Goal: Task Accomplishment & Management: Manage account settings

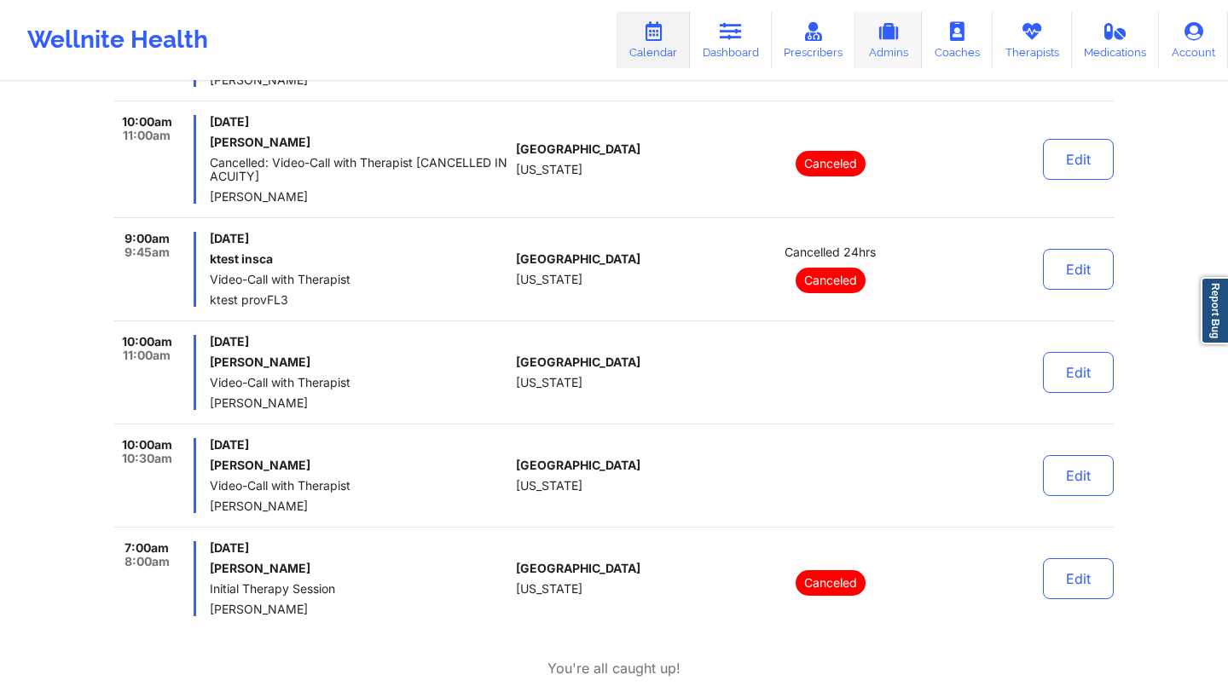
click at [729, 23] on icon at bounding box center [888, 31] width 22 height 19
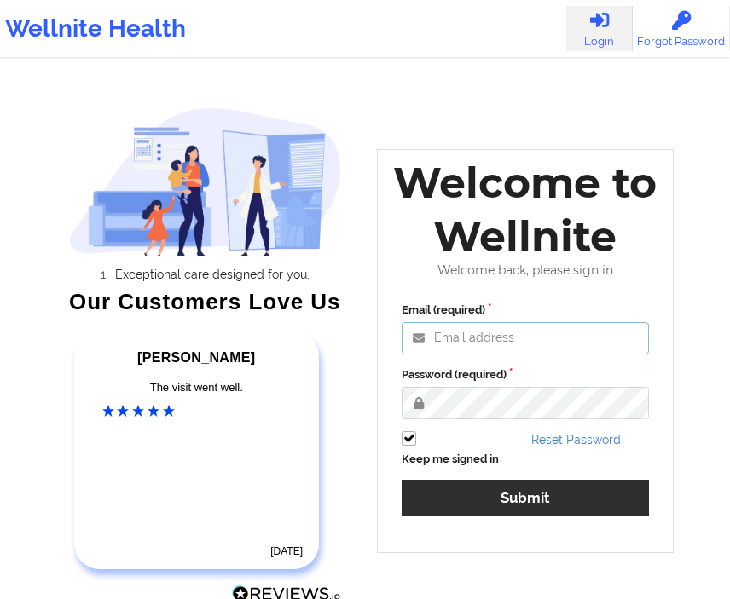
type input "anabelle_gerhold85@example.com"
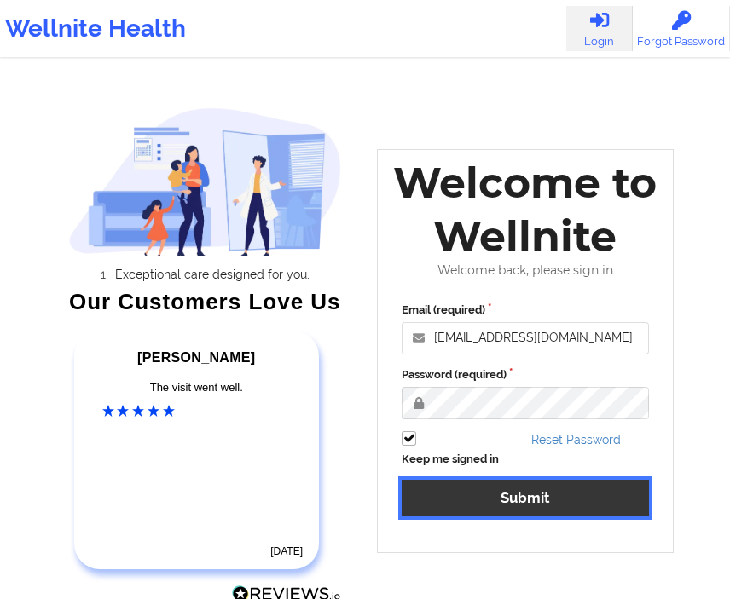
click at [494, 484] on button "Submit" at bounding box center [525, 498] width 247 height 37
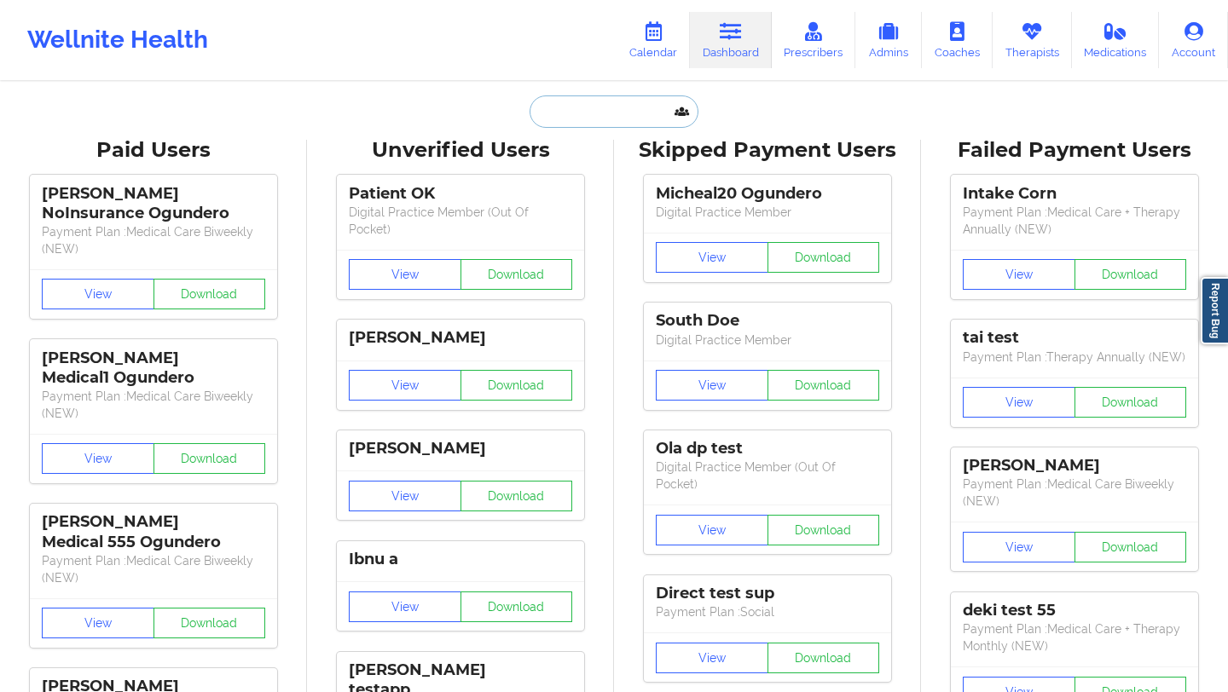
click at [652, 109] on input "text" at bounding box center [614, 112] width 169 height 32
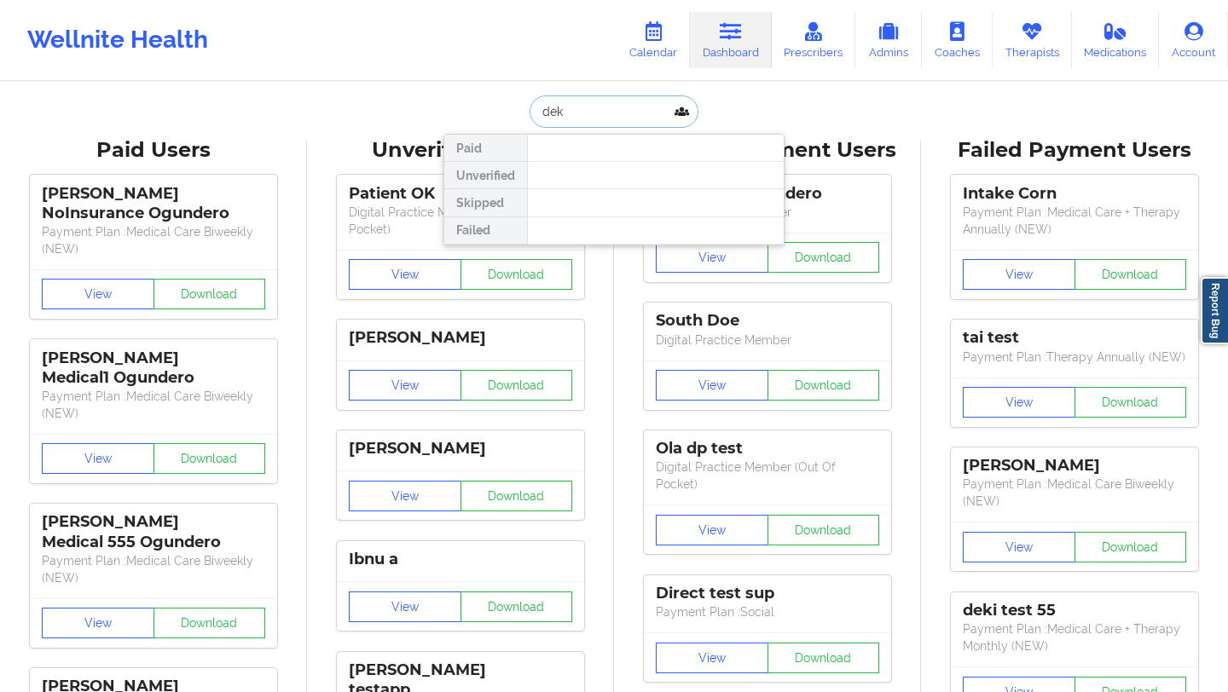
type input "deki"
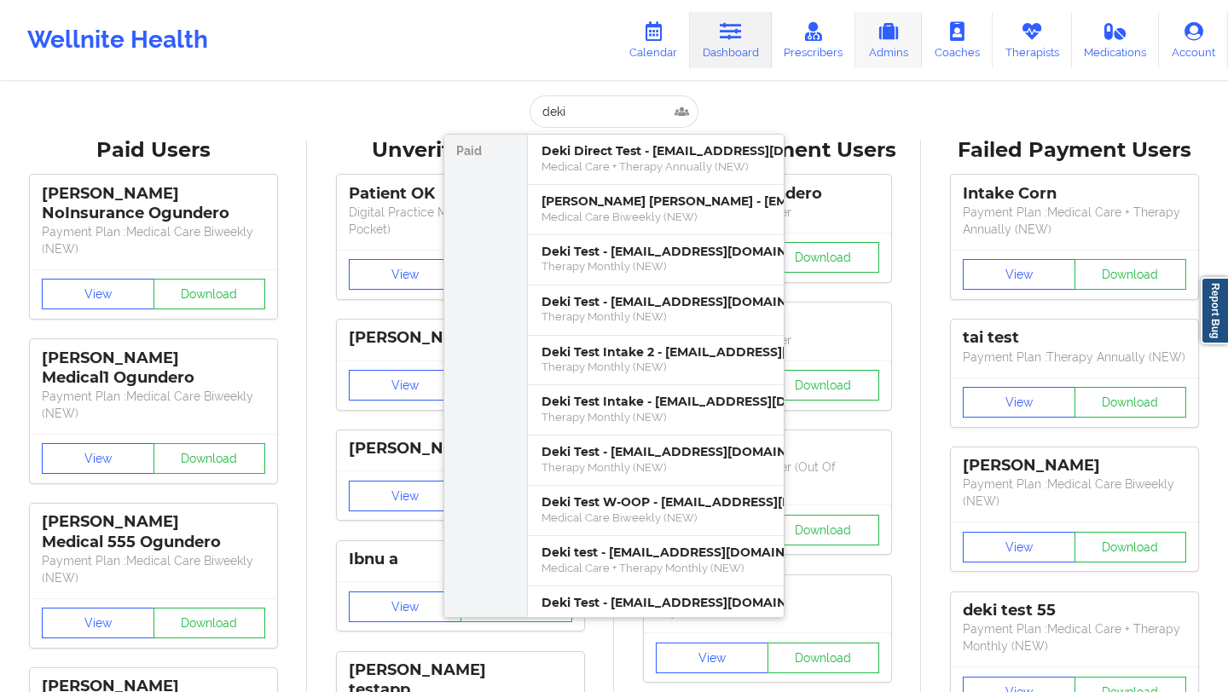
click at [859, 40] on link "Admins" at bounding box center [888, 40] width 67 height 56
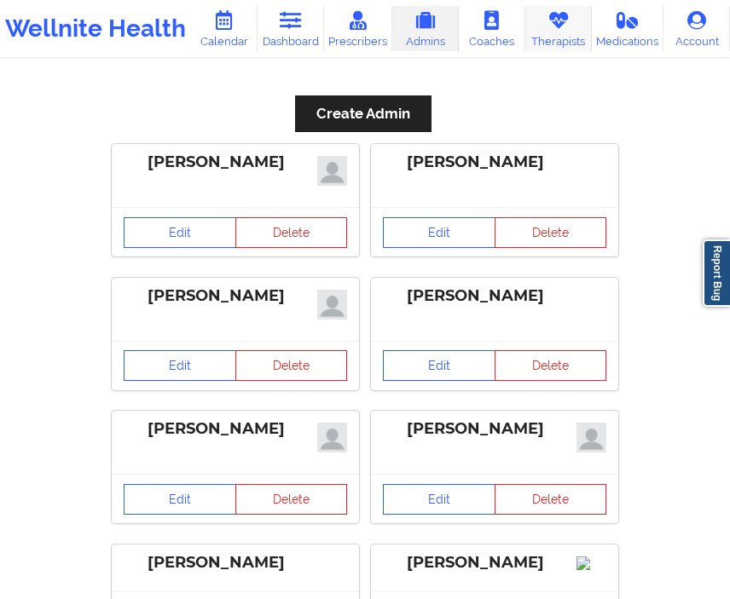
click at [566, 44] on link "Therapists" at bounding box center [558, 28] width 67 height 45
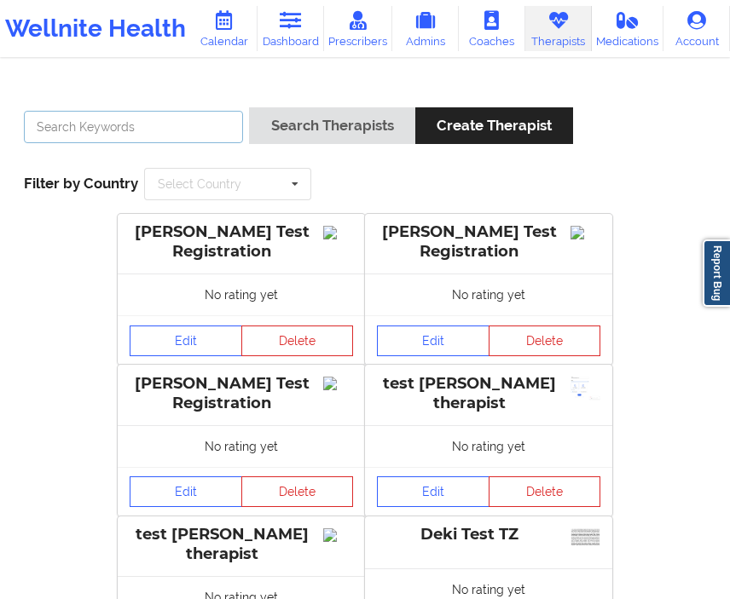
click at [175, 133] on input "text" at bounding box center [133, 127] width 219 height 32
type input "deki test stage"
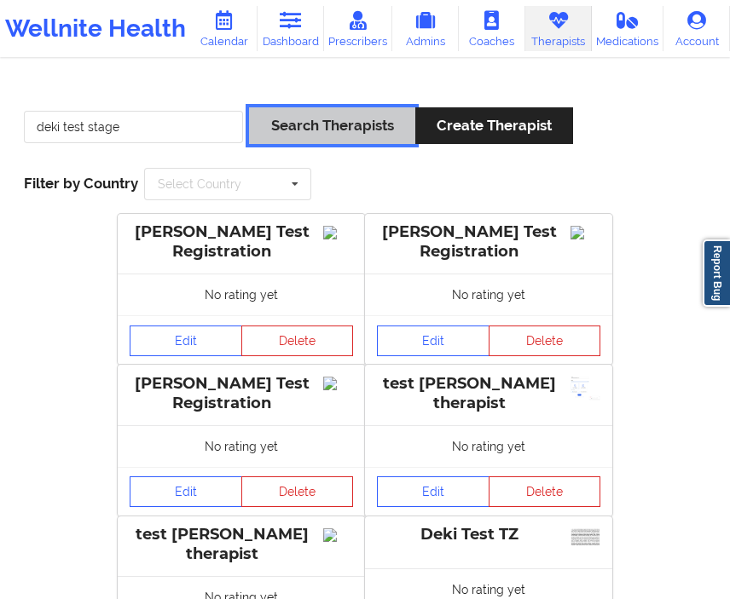
click at [297, 134] on button "Search Therapists" at bounding box center [331, 125] width 165 height 37
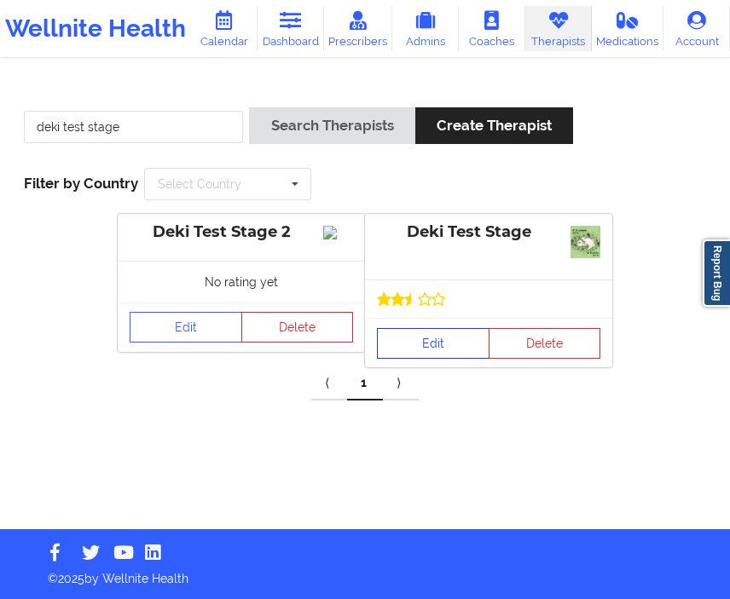
click at [445, 342] on link "Edit" at bounding box center [433, 343] width 113 height 31
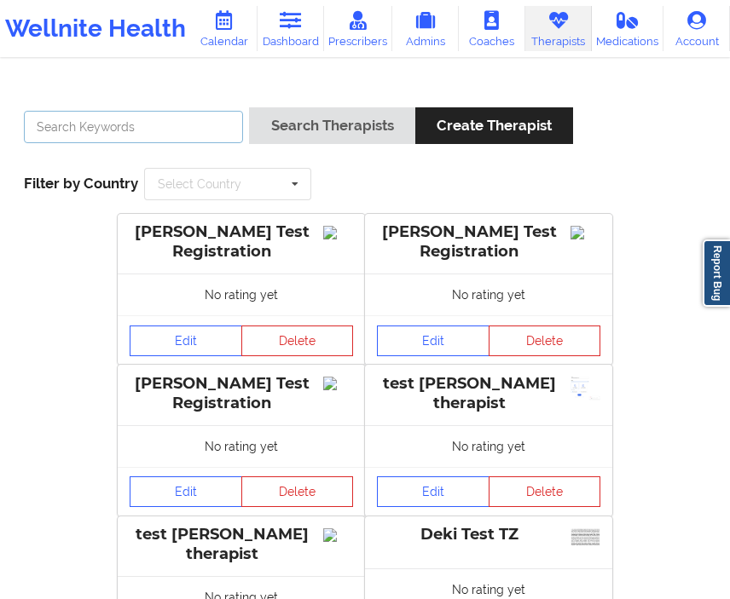
click at [166, 125] on input "text" at bounding box center [133, 127] width 219 height 32
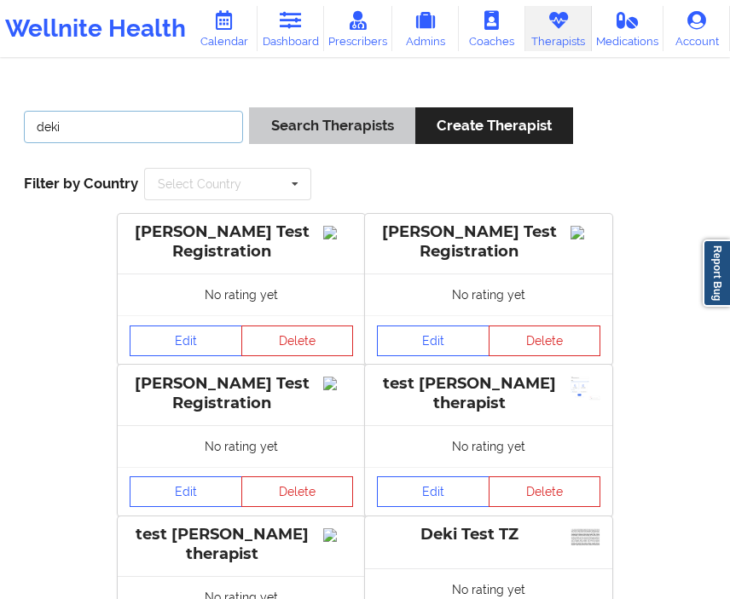
type input "deki"
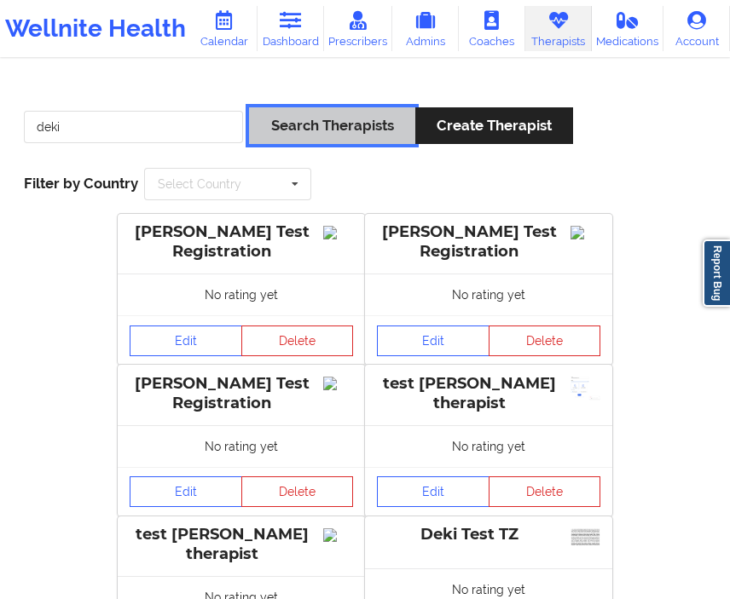
click at [326, 130] on button "Search Therapists" at bounding box center [331, 125] width 165 height 37
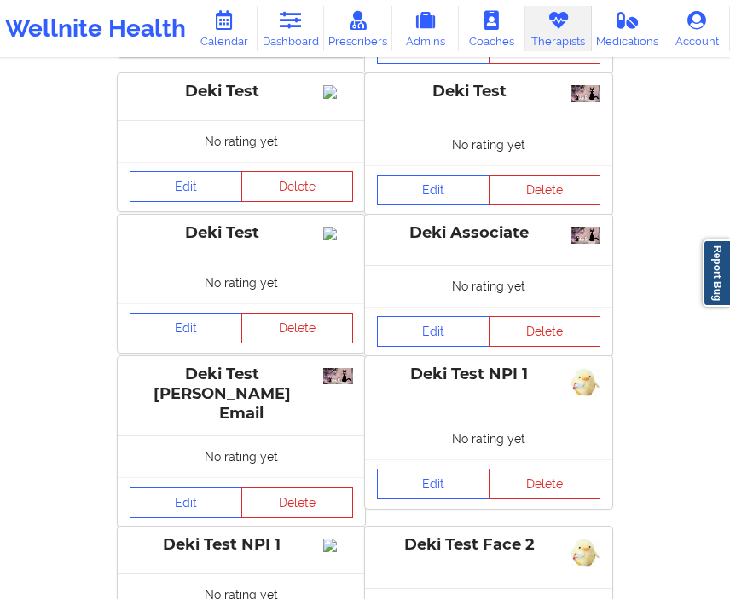
scroll to position [1253, 0]
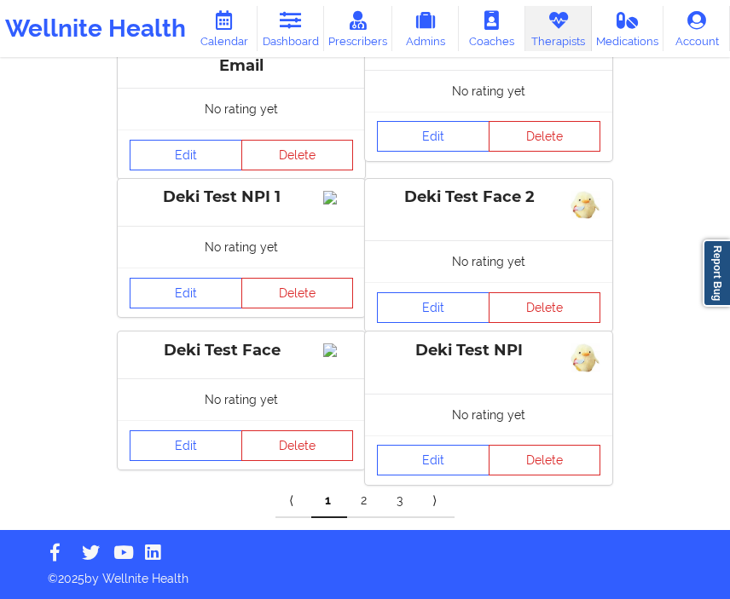
click at [362, 505] on link "2" at bounding box center [365, 501] width 36 height 34
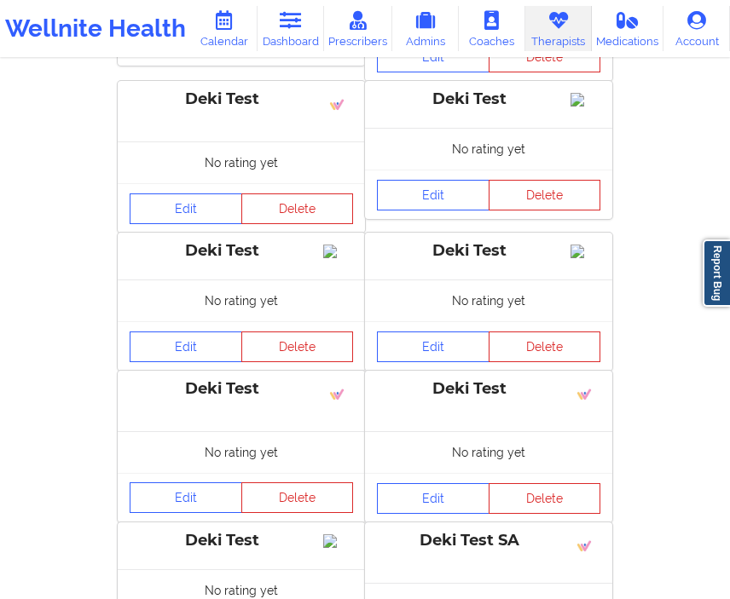
scroll to position [0, 0]
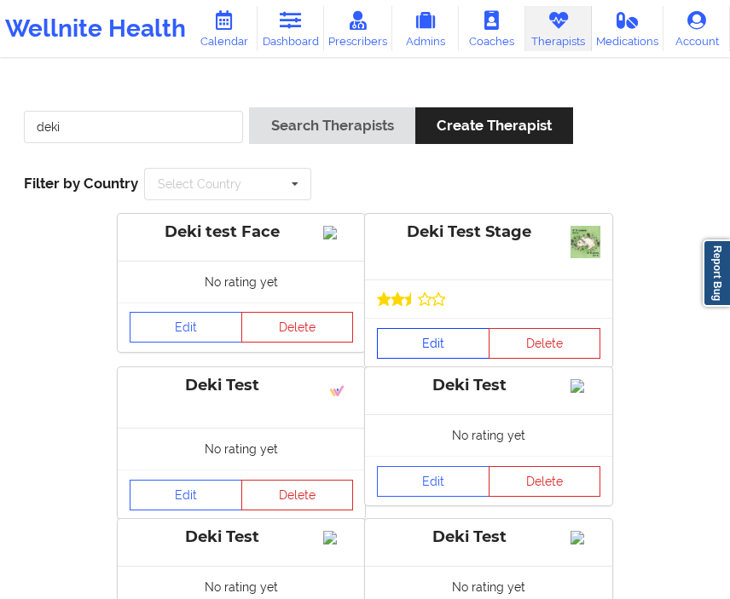
click at [417, 339] on link "Edit" at bounding box center [433, 343] width 113 height 31
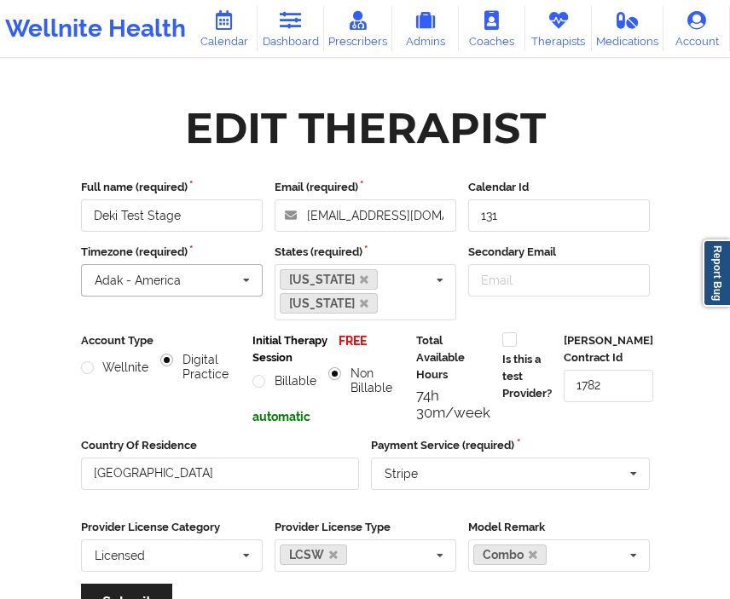
click at [200, 273] on input "text" at bounding box center [173, 280] width 180 height 31
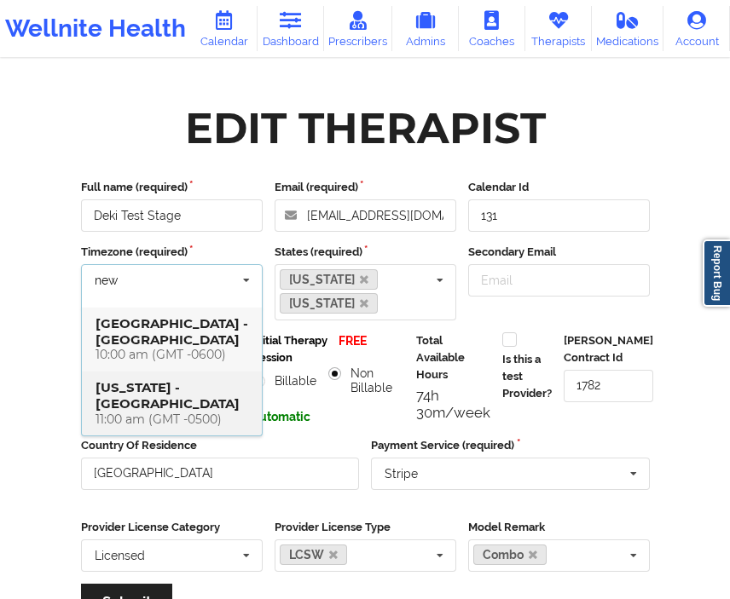
type input "new"
click at [199, 379] on h4 "New York - America 11:00 am (GMT -0500)" at bounding box center [172, 402] width 153 height 47
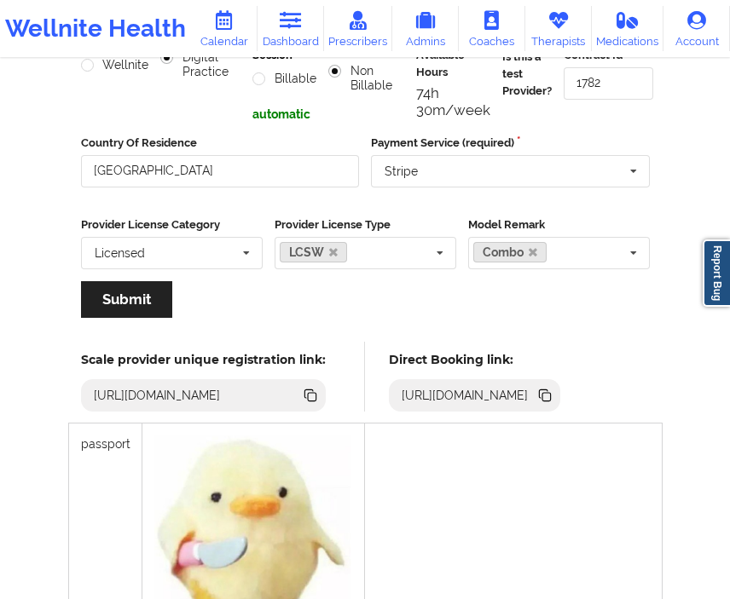
scroll to position [283, 0]
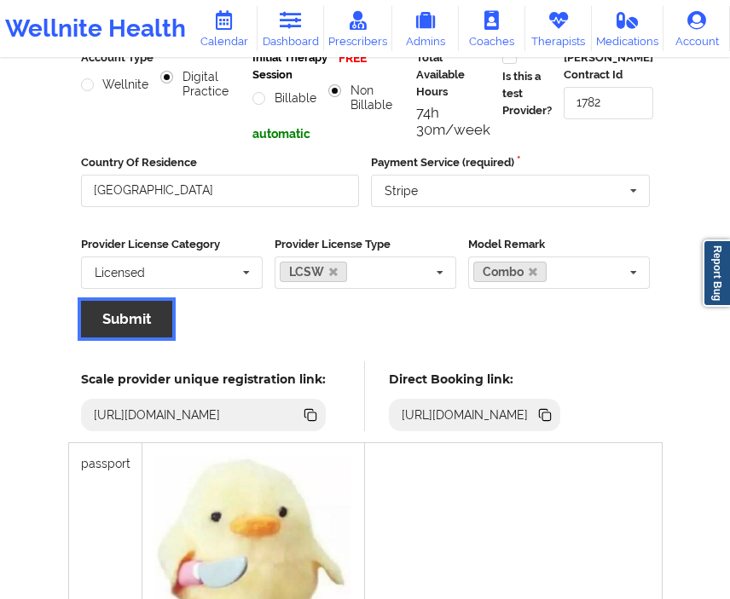
click at [139, 315] on button "Submit" at bounding box center [126, 319] width 91 height 37
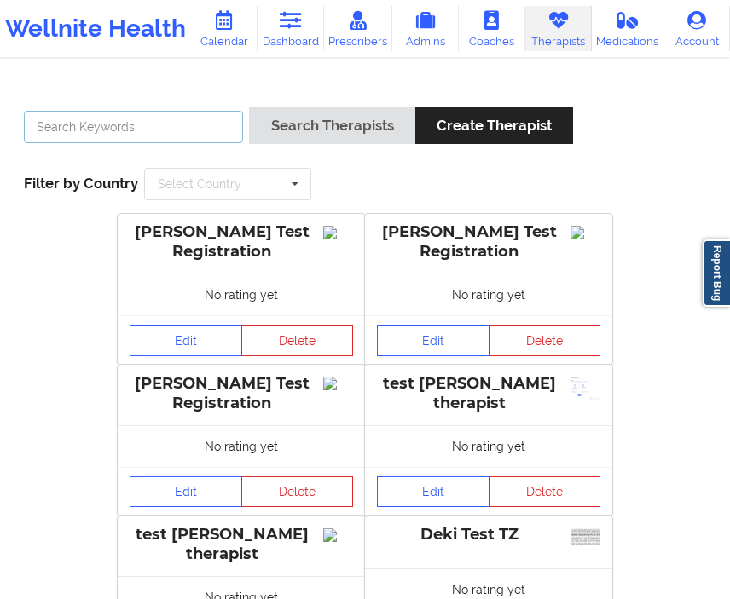
click at [201, 140] on input "text" at bounding box center [133, 127] width 219 height 32
type input "deki test stage"
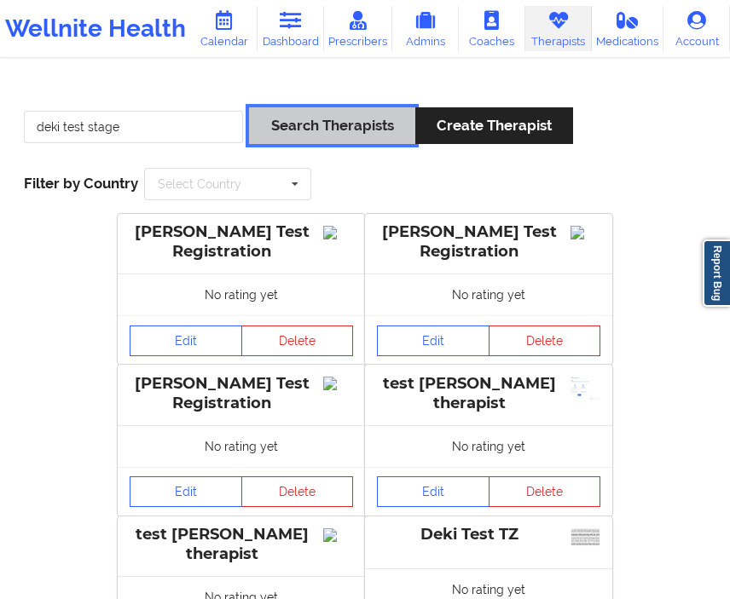
click at [295, 125] on button "Search Therapists" at bounding box center [331, 125] width 165 height 37
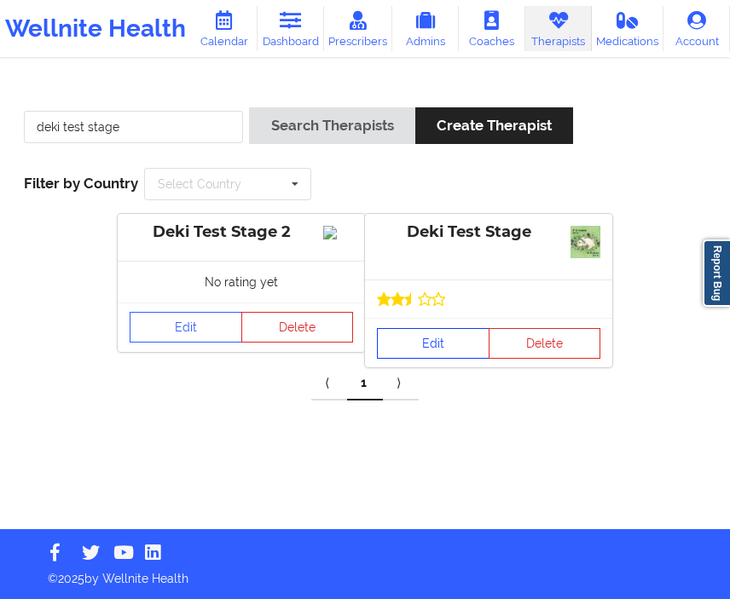
click at [404, 339] on link "Edit" at bounding box center [433, 343] width 113 height 31
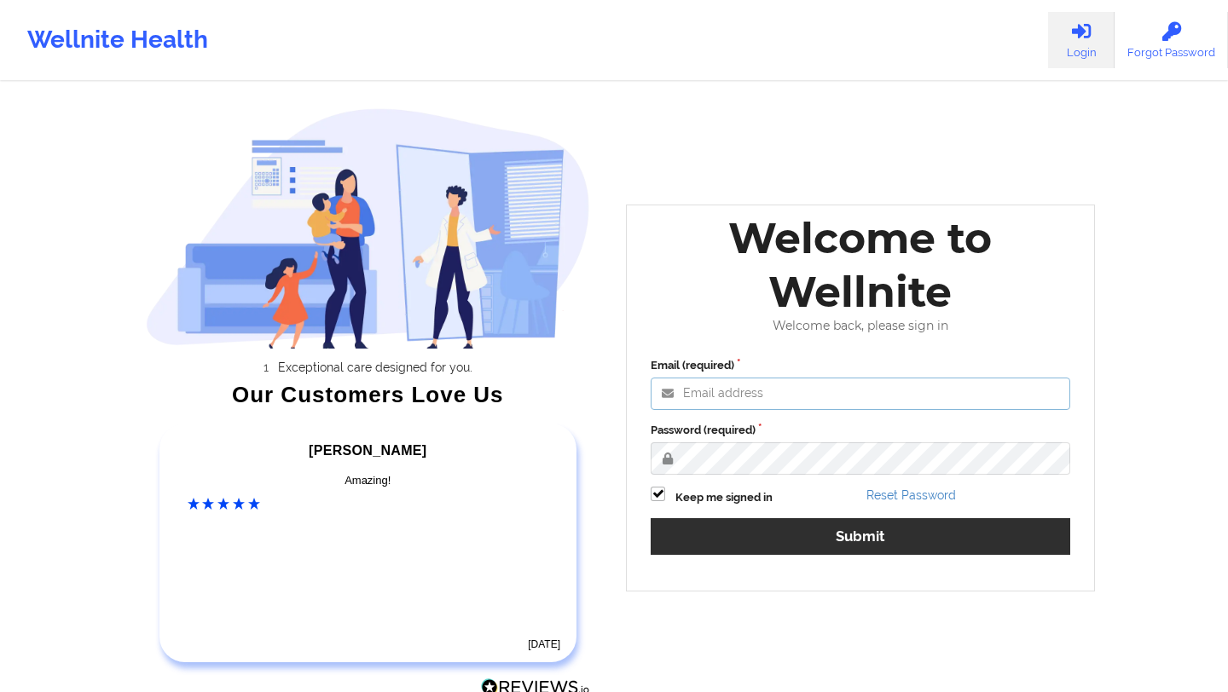
type input "[EMAIL_ADDRESS][DOMAIN_NAME]"
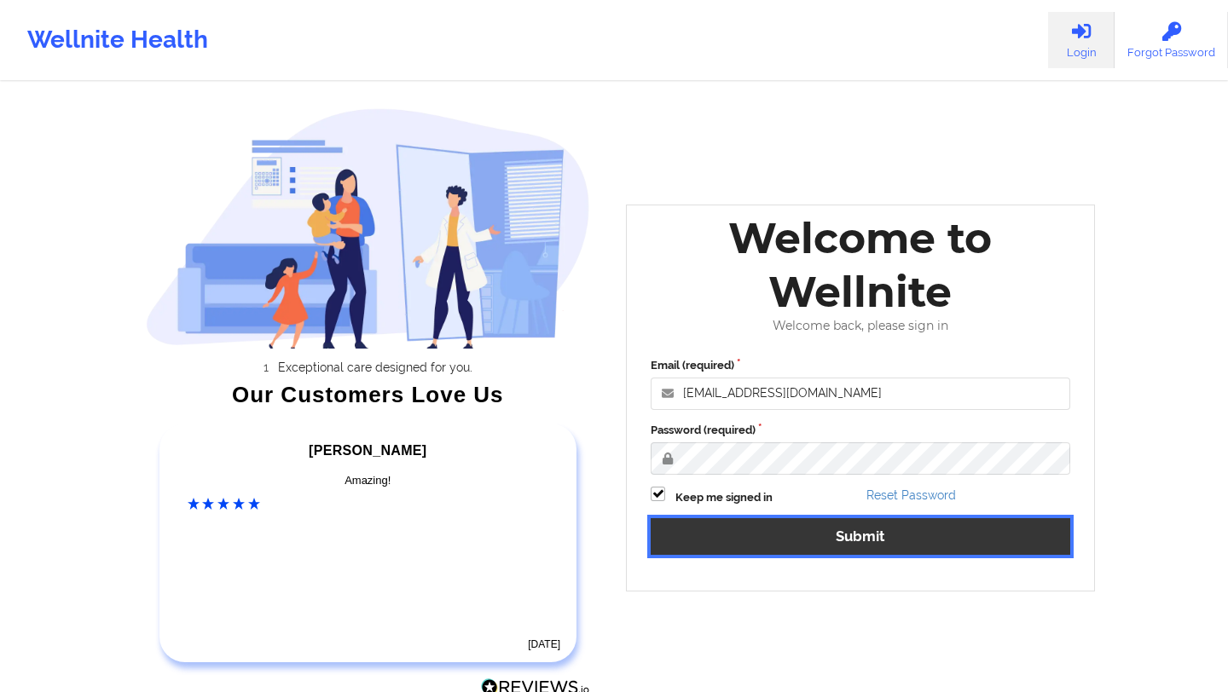
click at [709, 520] on button "Submit" at bounding box center [861, 536] width 420 height 37
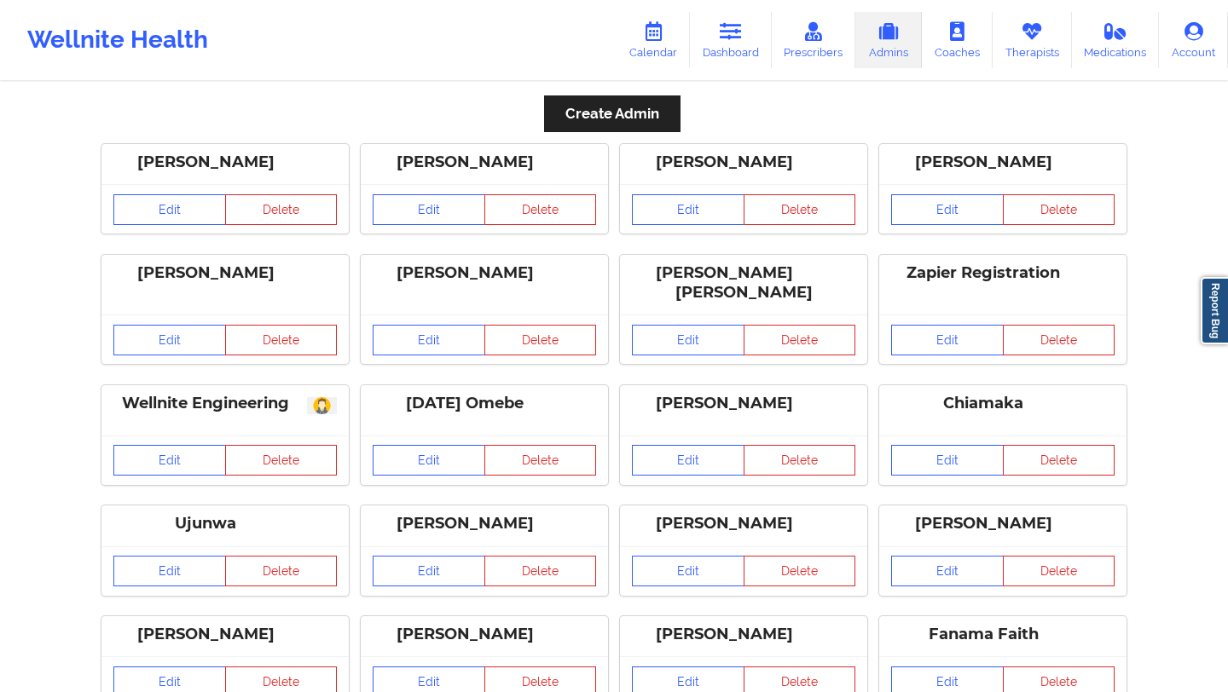
scroll to position [1217, 0]
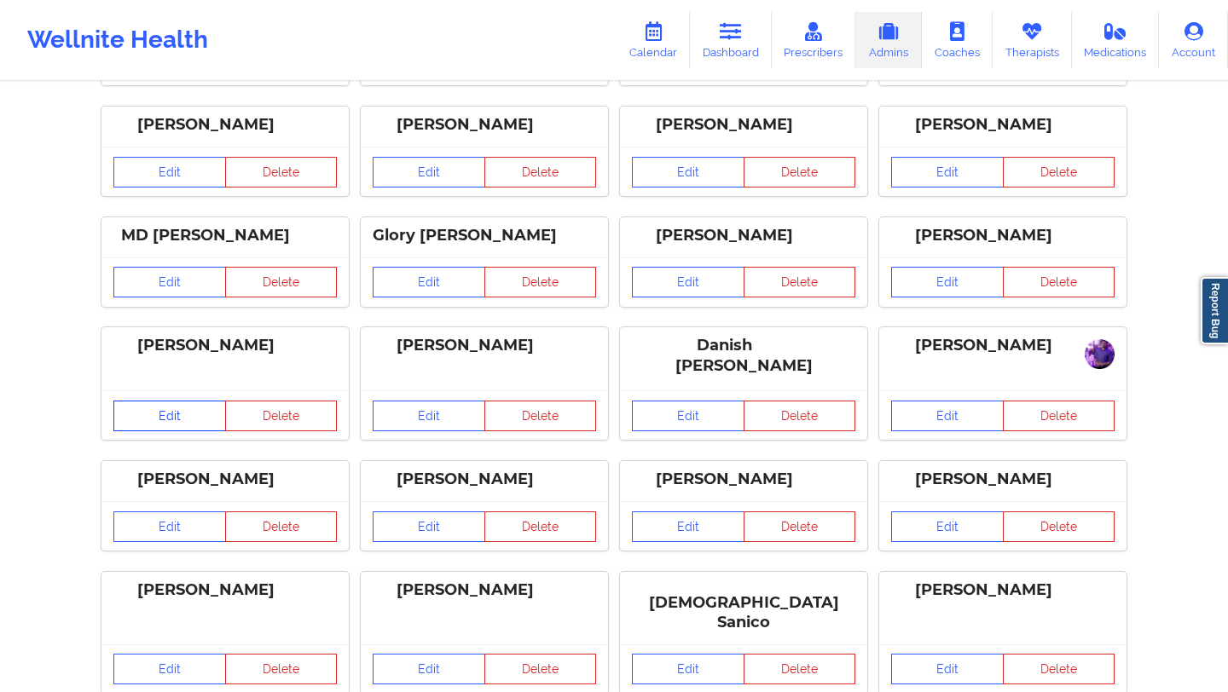
click at [159, 411] on link "Edit" at bounding box center [169, 416] width 113 height 31
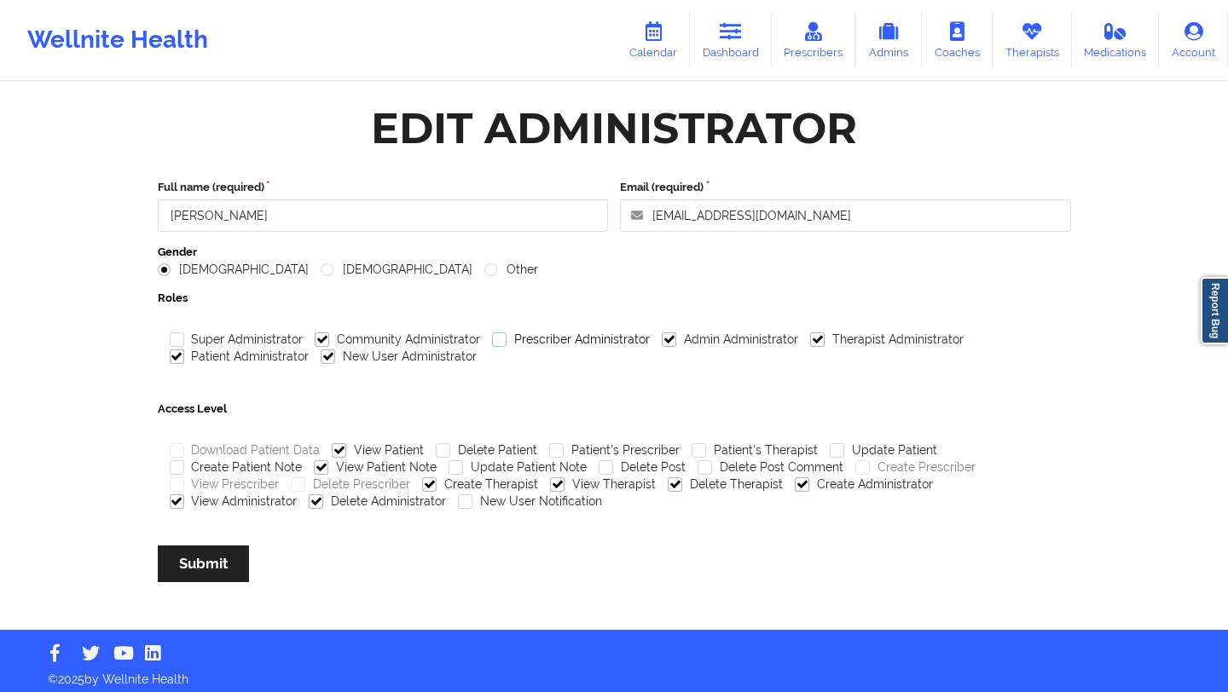
click at [496, 340] on label "Prescriber Administrator" at bounding box center [571, 340] width 158 height 14
click at [496, 340] on input "Prescriber Administrator" at bounding box center [499, 340] width 14 height 14
checkbox input "true"
click at [182, 486] on label "View Prescriber" at bounding box center [225, 485] width 110 height 14
click at [182, 486] on input "View Prescriber" at bounding box center [177, 485] width 14 height 14
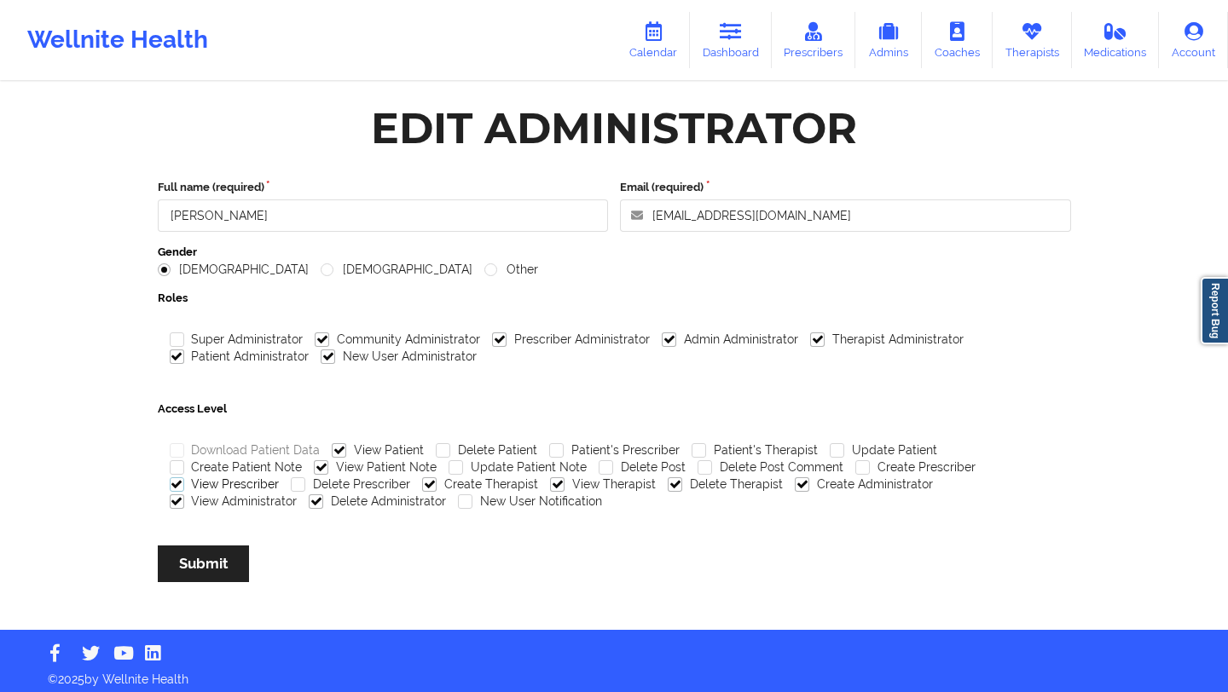
checkbox input "true"
click at [300, 489] on label "Delete Prescriber" at bounding box center [350, 485] width 119 height 14
click at [300, 489] on input "Delete Prescriber" at bounding box center [298, 485] width 14 height 14
checkbox input "true"
click at [229, 570] on button "Submit" at bounding box center [203, 564] width 91 height 37
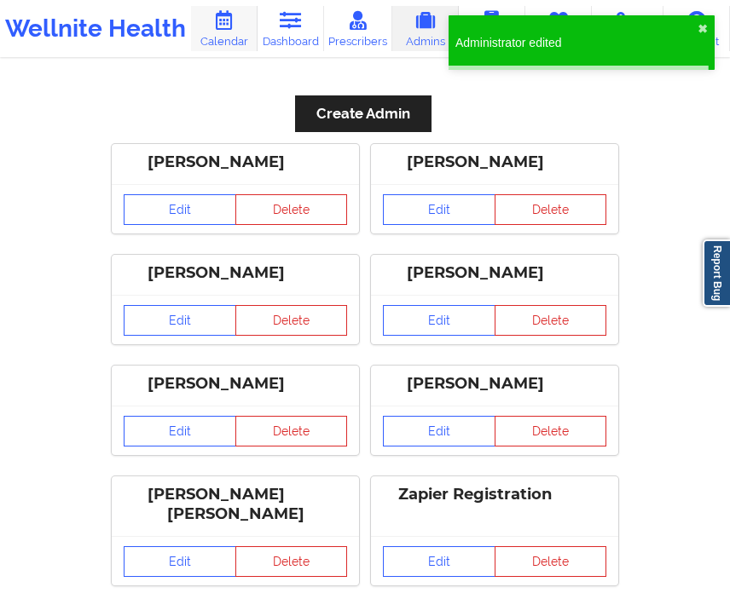
click at [227, 37] on link "Calendar" at bounding box center [224, 28] width 67 height 45
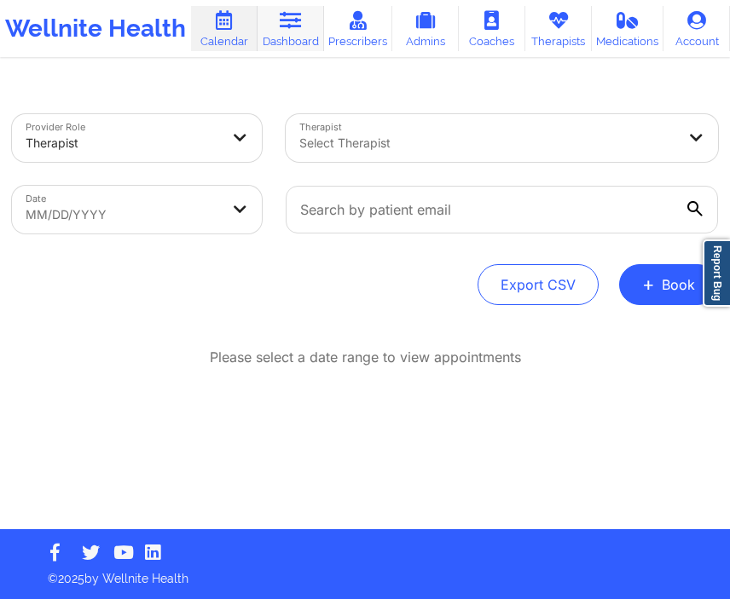
click at [284, 32] on link "Dashboard" at bounding box center [291, 28] width 67 height 45
